Goal: Task Accomplishment & Management: Complete application form

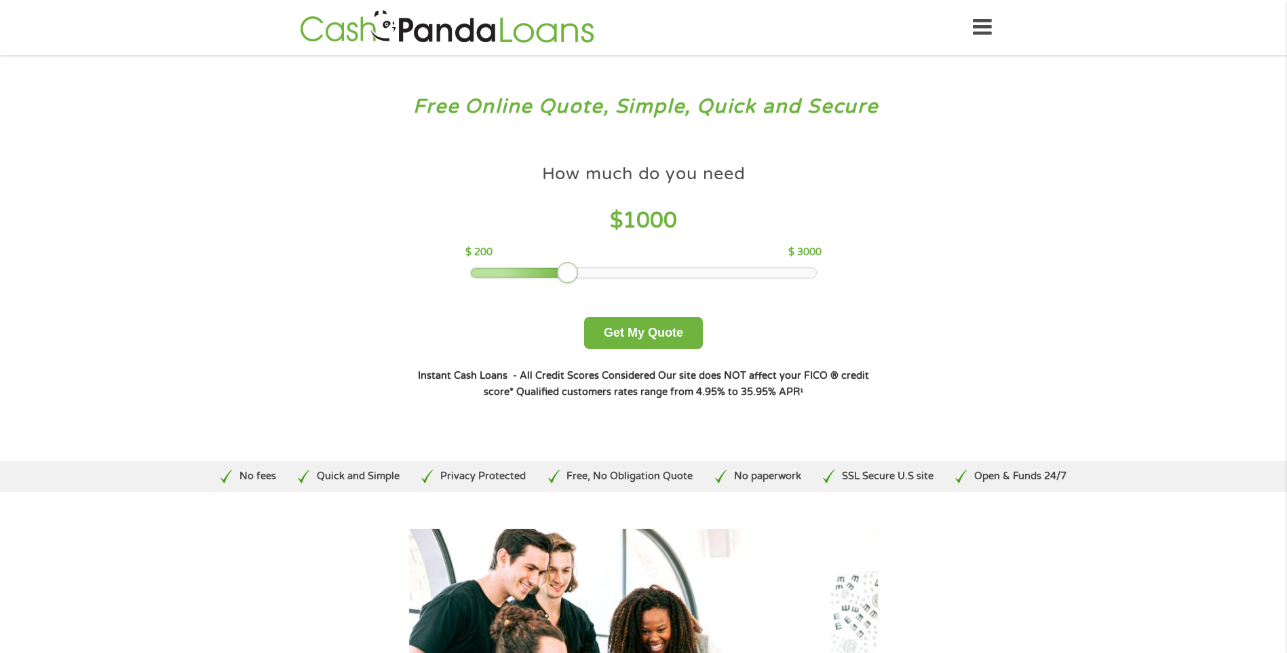
click at [639, 270] on div at bounding box center [643, 272] width 345 height 9
drag, startPoint x: 639, startPoint y: 270, endPoint x: 845, endPoint y: 268, distance: 206.3
click at [845, 268] on div "How much do you need $ 3000 $ 200 $ 3000 Get My Quote" at bounding box center [643, 252] width 475 height 191
drag, startPoint x: 814, startPoint y: 273, endPoint x: 442, endPoint y: 285, distance: 372.7
click at [442, 285] on div "How much do you need $ 200 $ 200 $ 3000 Get My Quote" at bounding box center [643, 252] width 475 height 191
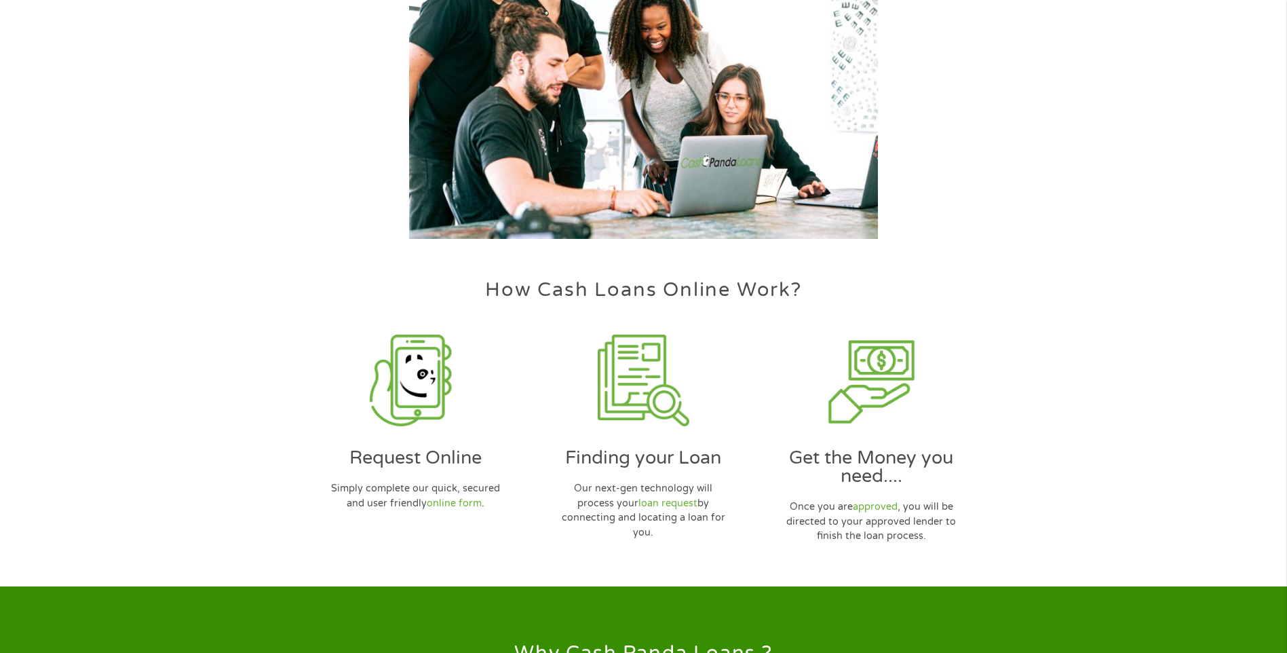
scroll to position [611, 0]
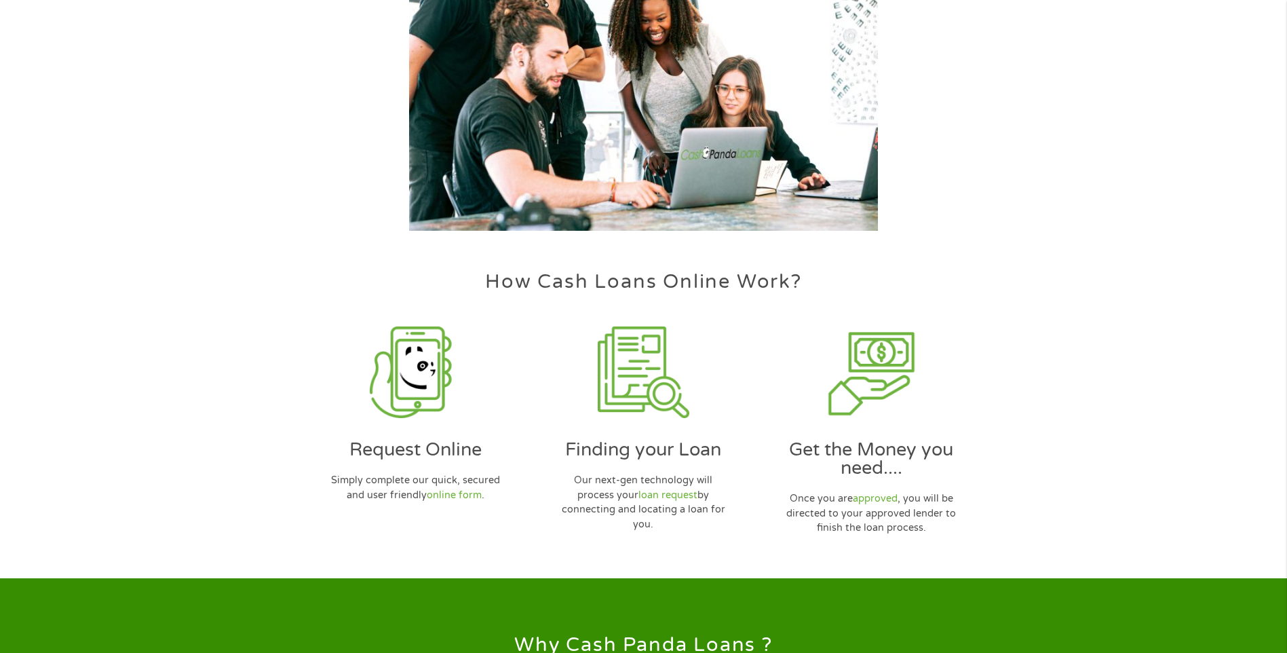
click at [630, 392] on img at bounding box center [644, 372] width 92 height 92
click at [660, 493] on link "loan request" at bounding box center [668, 495] width 59 height 12
